Goal: Information Seeking & Learning: Learn about a topic

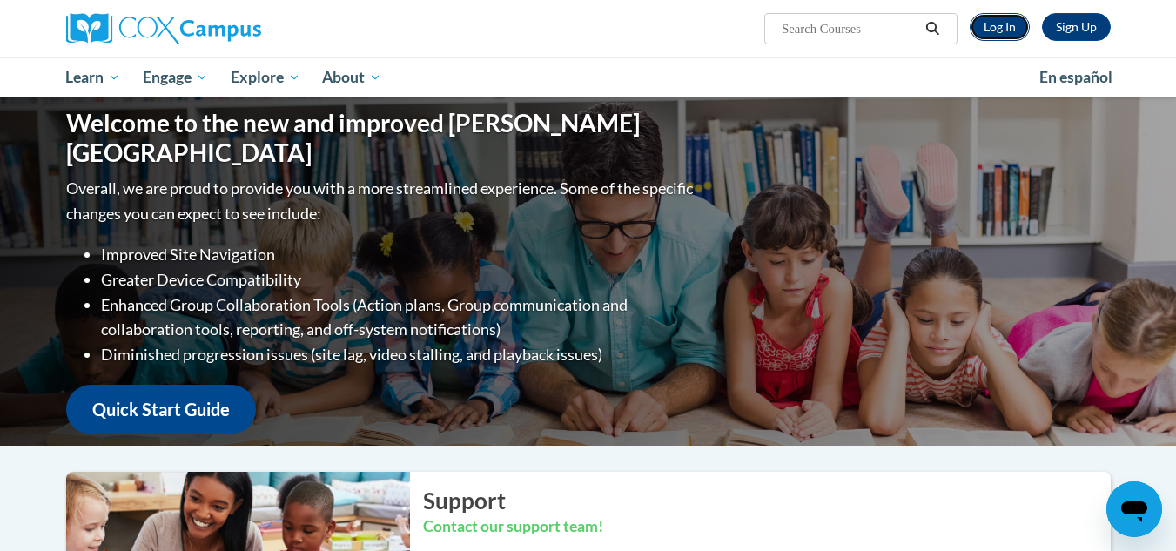
click at [1004, 27] on link "Log In" at bounding box center [1000, 27] width 60 height 28
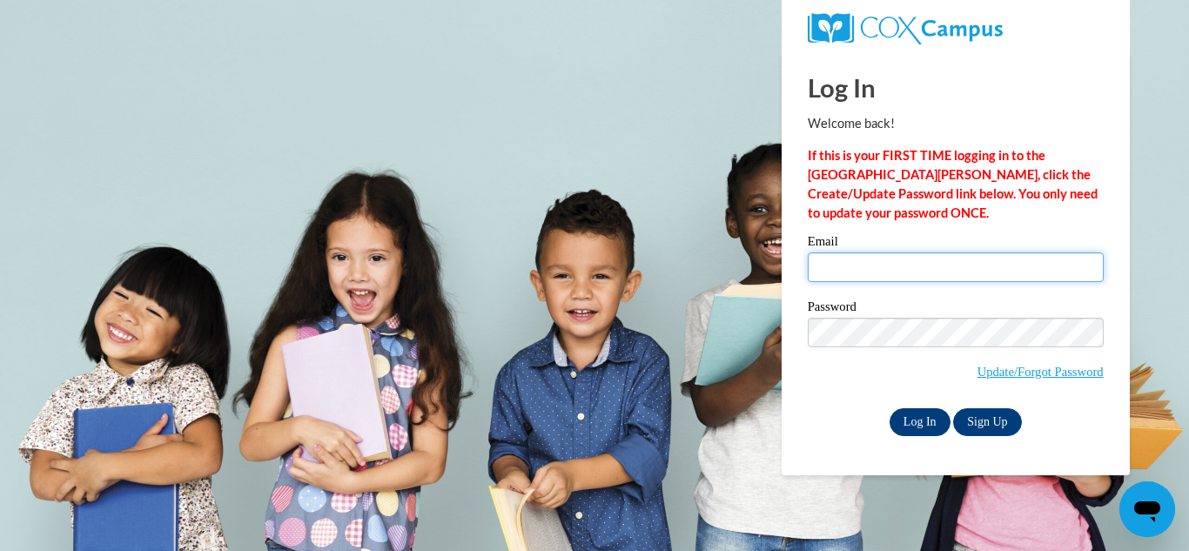
type input "lizbitrose09@gmail.com"
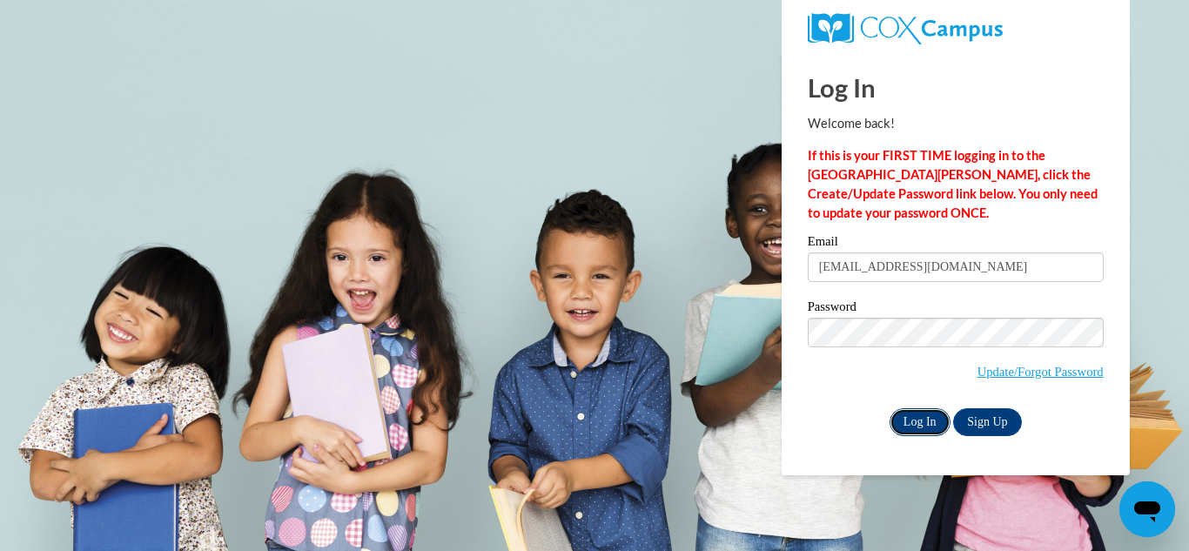
click at [917, 415] on input "Log In" at bounding box center [920, 422] width 61 height 28
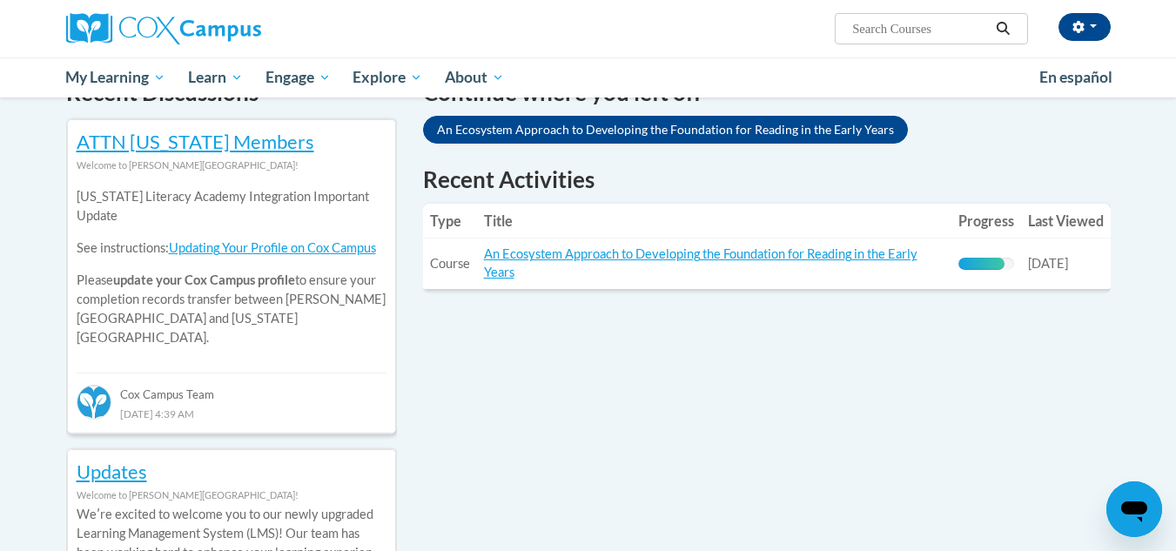
scroll to position [561, 0]
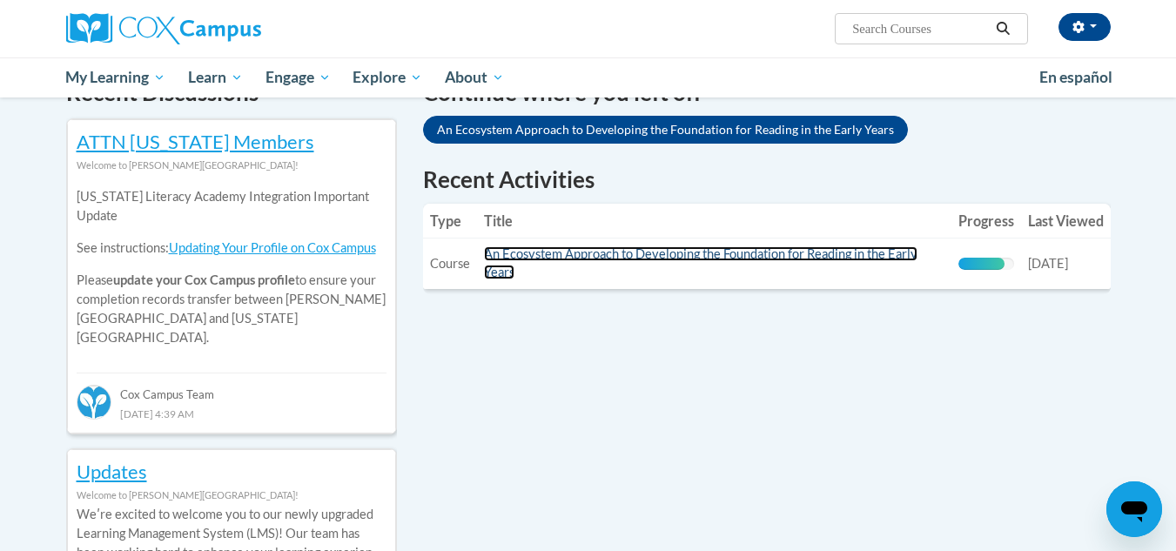
click at [528, 259] on link "An Ecosystem Approach to Developing the Foundation for Reading in the Early Yea…" at bounding box center [700, 262] width 433 height 33
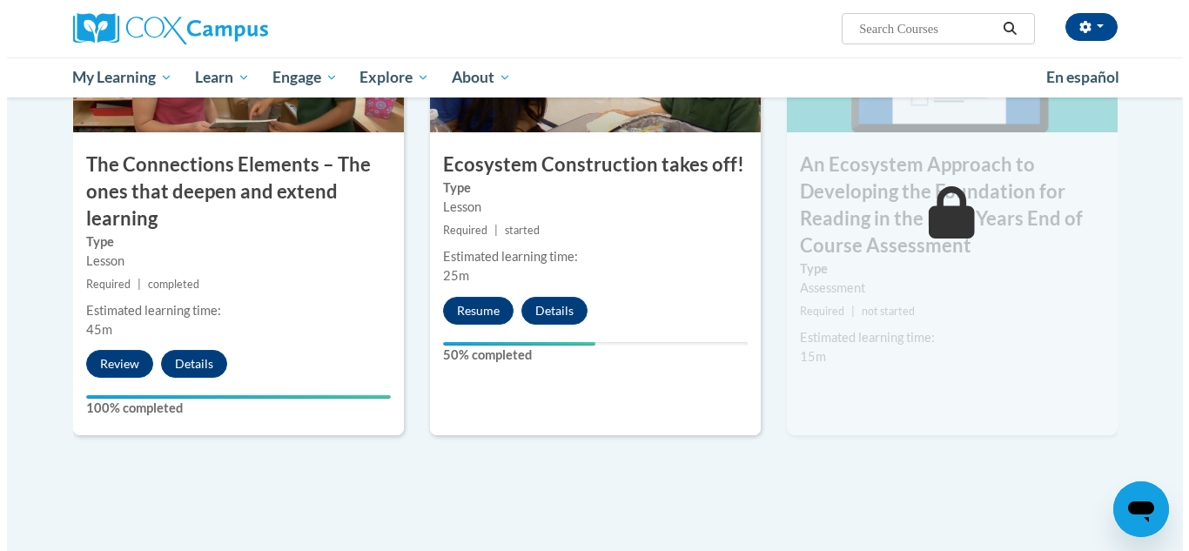
scroll to position [1502, 0]
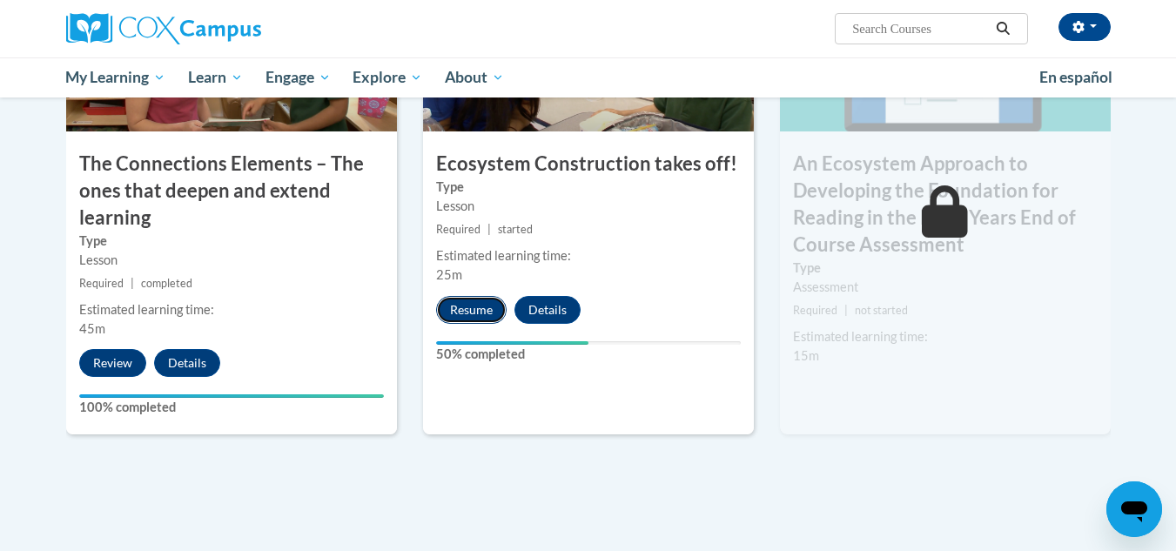
click at [466, 307] on button "Resume" at bounding box center [471, 310] width 71 height 28
